Goal: Task Accomplishment & Management: Manage account settings

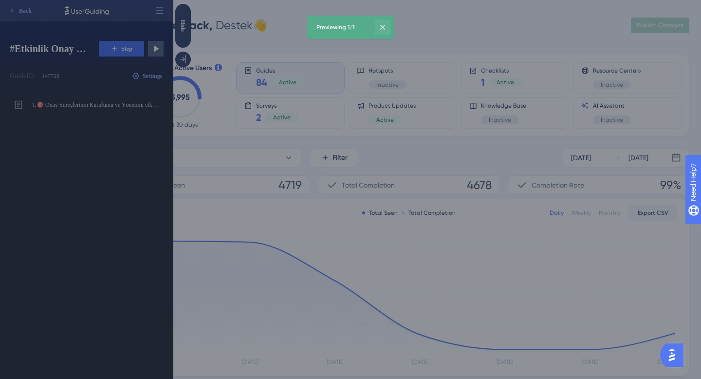
click at [384, 31] on icon at bounding box center [383, 27] width 10 height 10
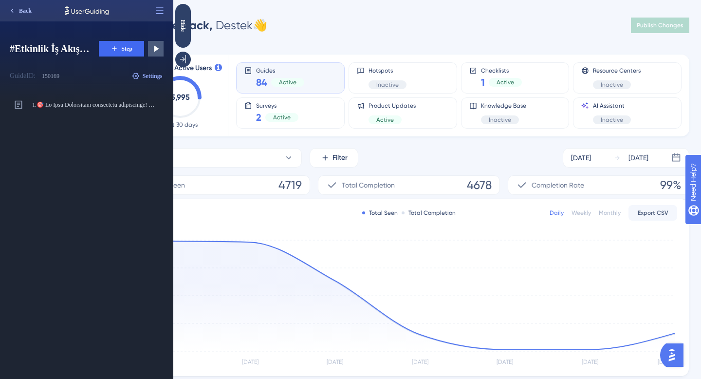
click at [27, 8] on span "Back" at bounding box center [25, 11] width 13 height 8
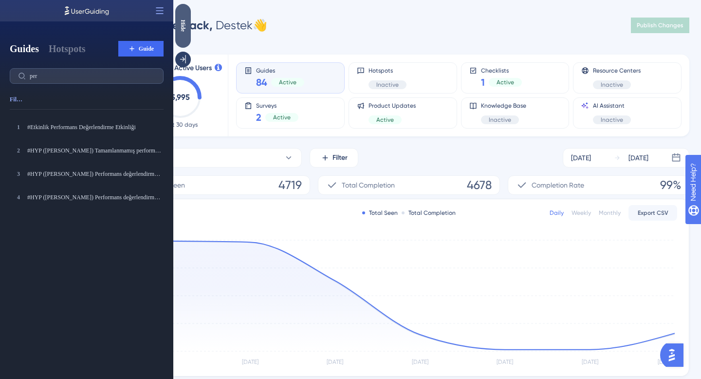
click at [184, 33] on div "Hide" at bounding box center [183, 26] width 16 height 44
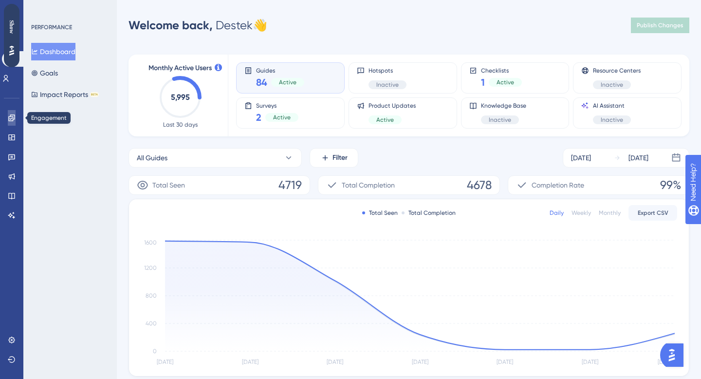
click at [9, 121] on icon at bounding box center [12, 118] width 8 height 8
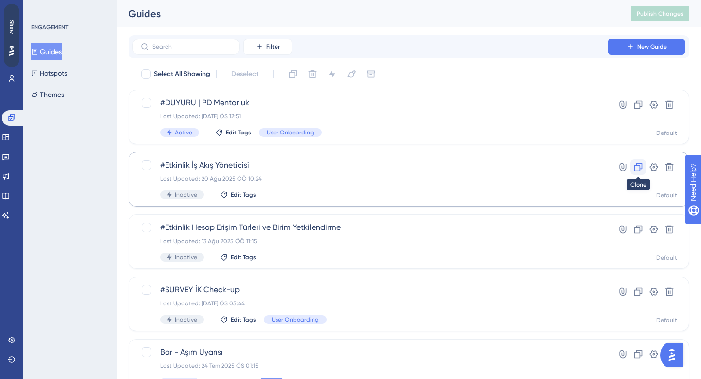
click at [639, 168] on icon at bounding box center [638, 167] width 10 height 10
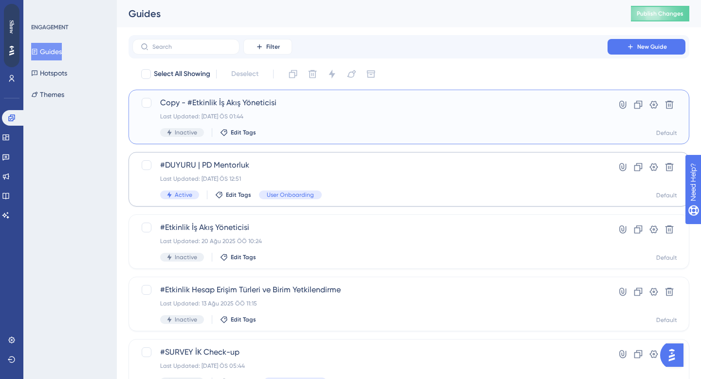
click at [356, 110] on div "Copy - #Etkinlik İş Akış Yöneticisi Last Updated: [DATE] ÖS 01:44 Inactive Edit…" at bounding box center [370, 117] width 420 height 40
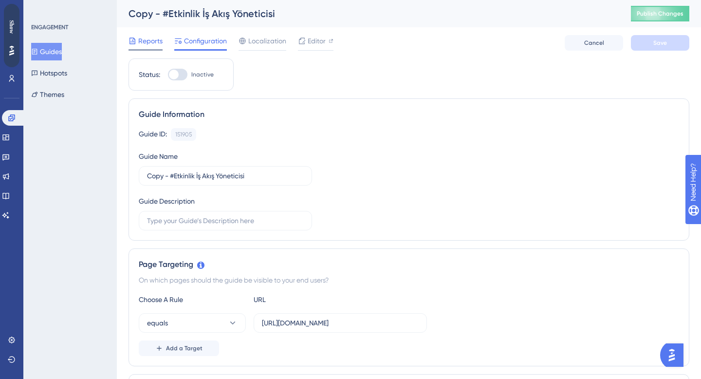
click at [146, 41] on span "Reports" at bounding box center [150, 41] width 24 height 12
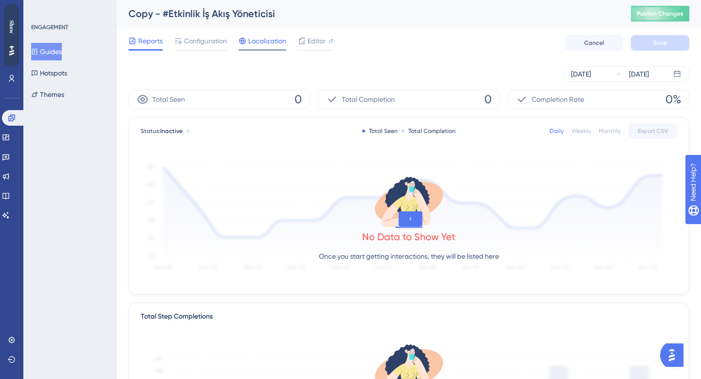
click at [264, 46] on span "Localization" at bounding box center [267, 41] width 38 height 12
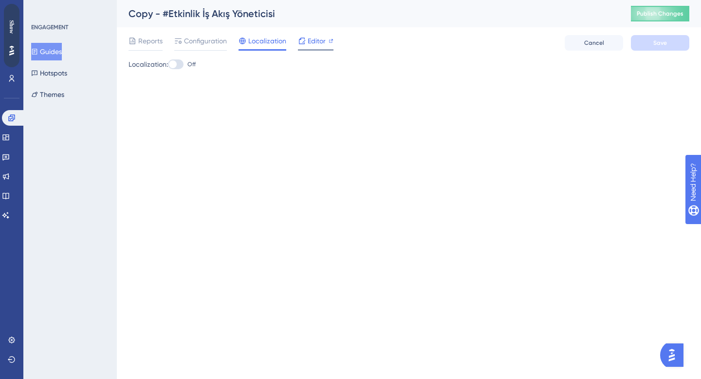
click at [308, 40] on span "Editor" at bounding box center [317, 41] width 18 height 12
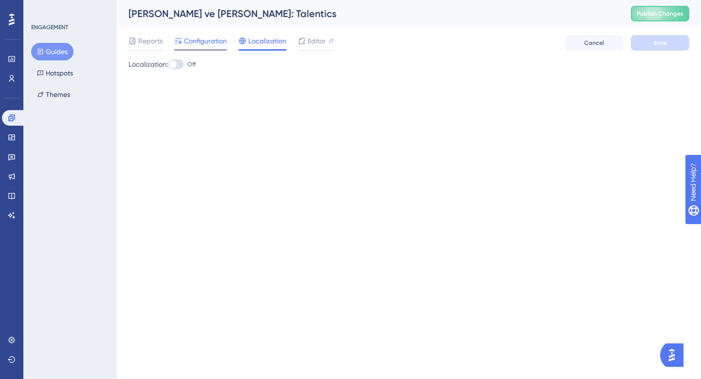
click at [212, 41] on span "Configuration" at bounding box center [205, 41] width 43 height 12
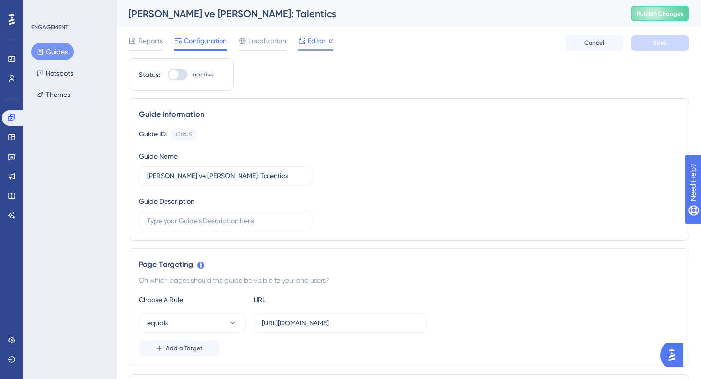
click at [317, 38] on span "Editor" at bounding box center [317, 41] width 18 height 12
click at [183, 77] on div at bounding box center [177, 75] width 19 height 12
click at [168, 75] on input "Inactive" at bounding box center [167, 74] width 0 height 0
checkbox input "true"
click at [669, 44] on button "Save" at bounding box center [660, 43] width 58 height 16
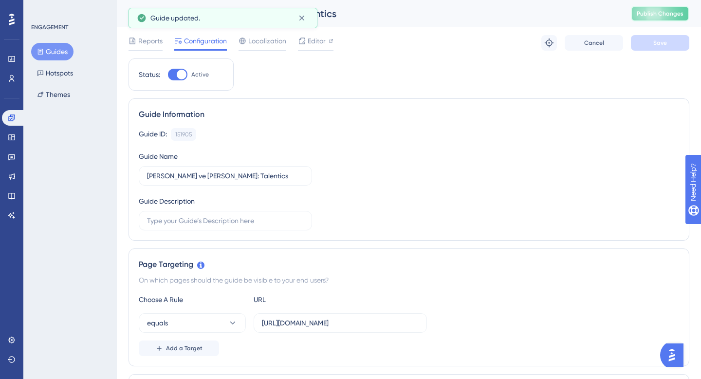
click at [664, 19] on button "Publish Changes" at bounding box center [660, 14] width 58 height 16
